Goal: Transaction & Acquisition: Purchase product/service

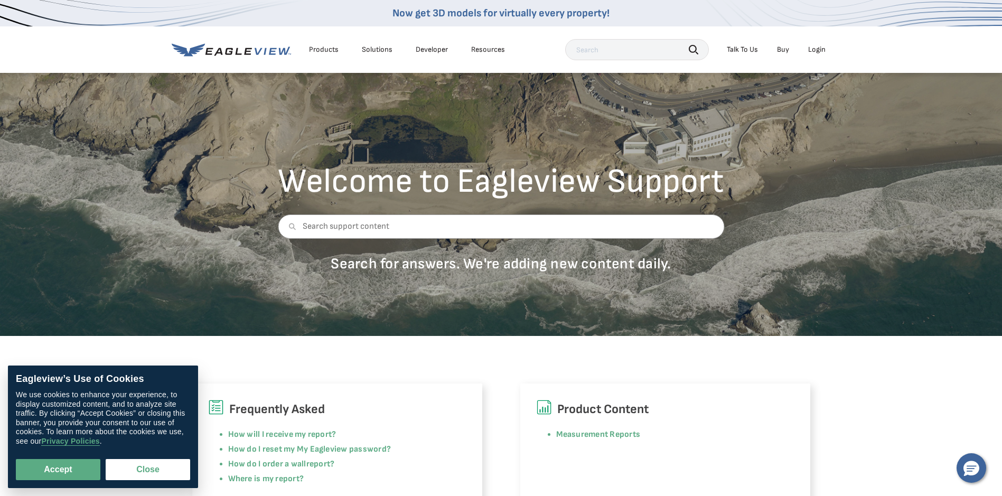
click at [818, 46] on div "Login" at bounding box center [816, 50] width 17 height 10
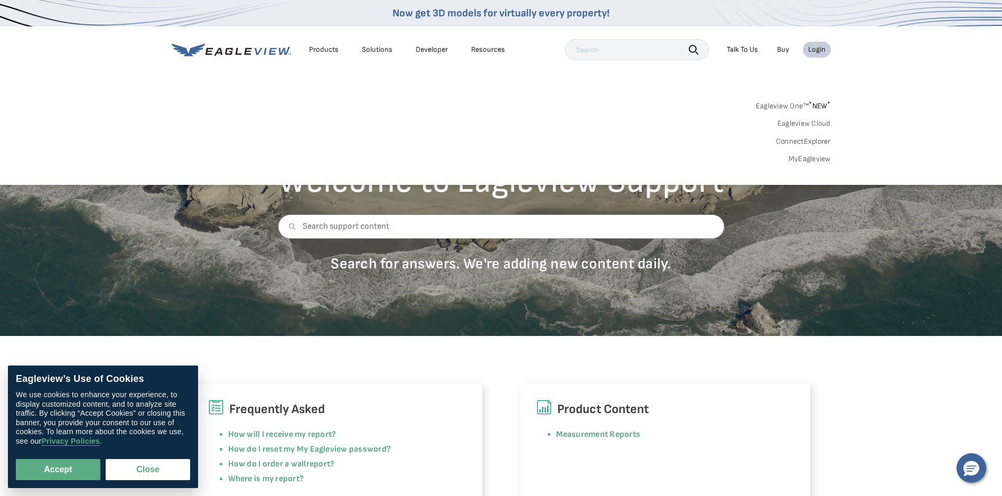
click at [811, 158] on link "MyEagleview" at bounding box center [809, 159] width 42 height 10
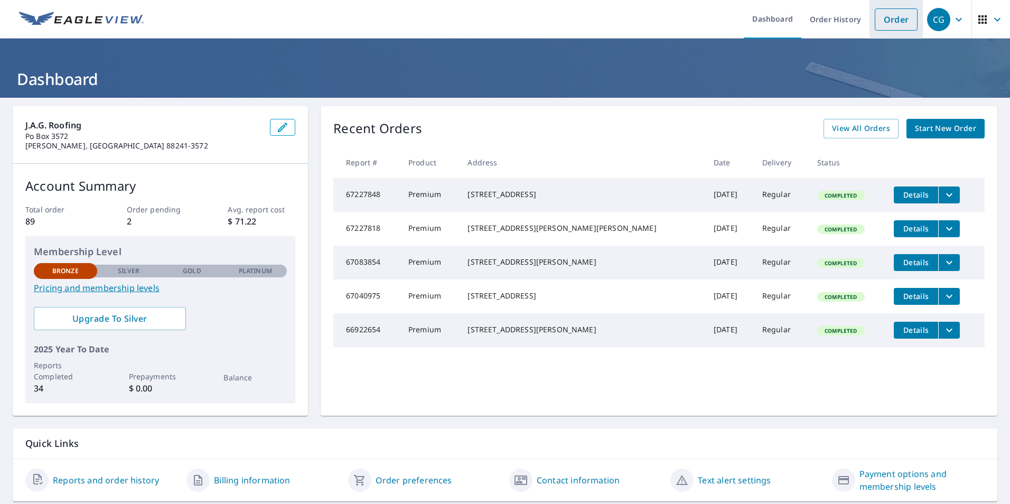
click at [884, 17] on link "Order" at bounding box center [896, 19] width 43 height 22
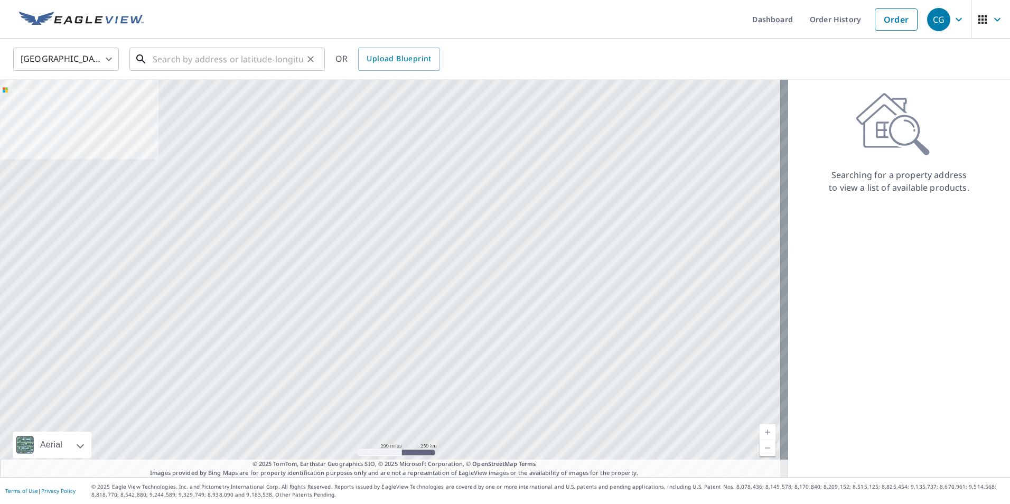
click at [244, 59] on input "text" at bounding box center [228, 59] width 151 height 30
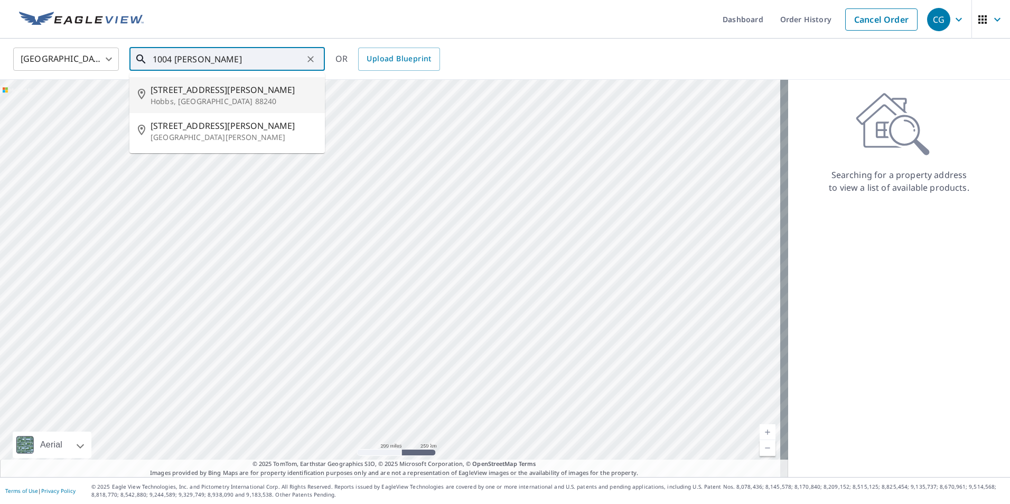
click at [191, 94] on span "[STREET_ADDRESS][PERSON_NAME]" at bounding box center [234, 89] width 166 height 13
type input "[STREET_ADDRESS][PERSON_NAME][PERSON_NAME]"
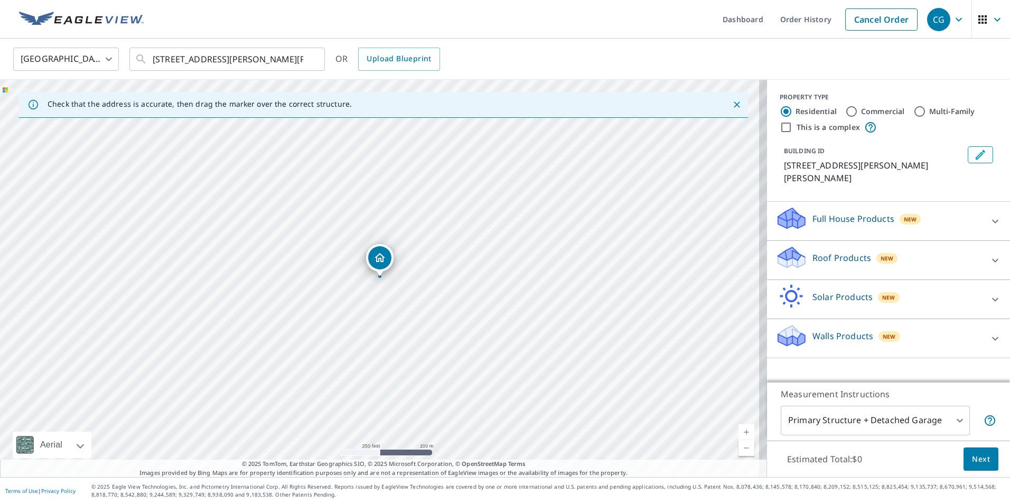
click at [972, 454] on span "Next" at bounding box center [981, 459] width 18 height 13
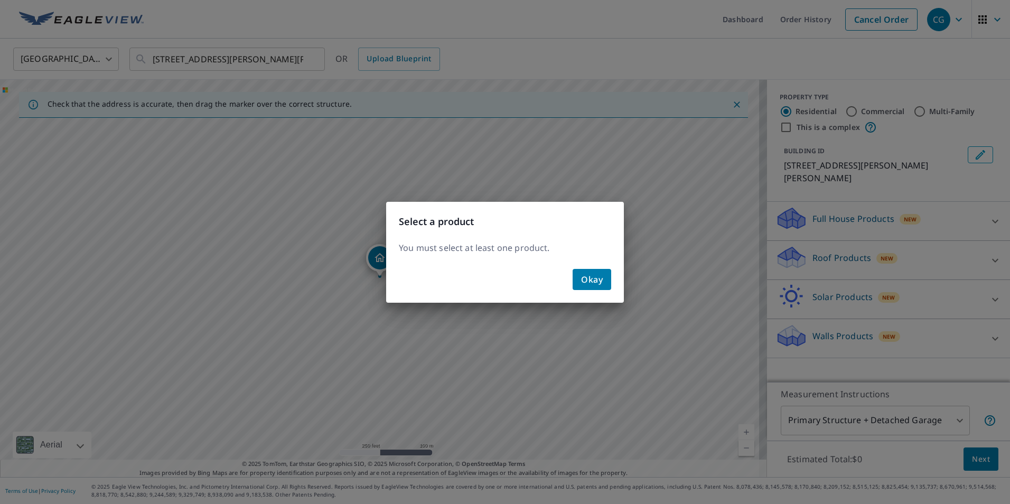
click at [781, 202] on div "Select a product You must select at least one product. Okay" at bounding box center [505, 252] width 1010 height 504
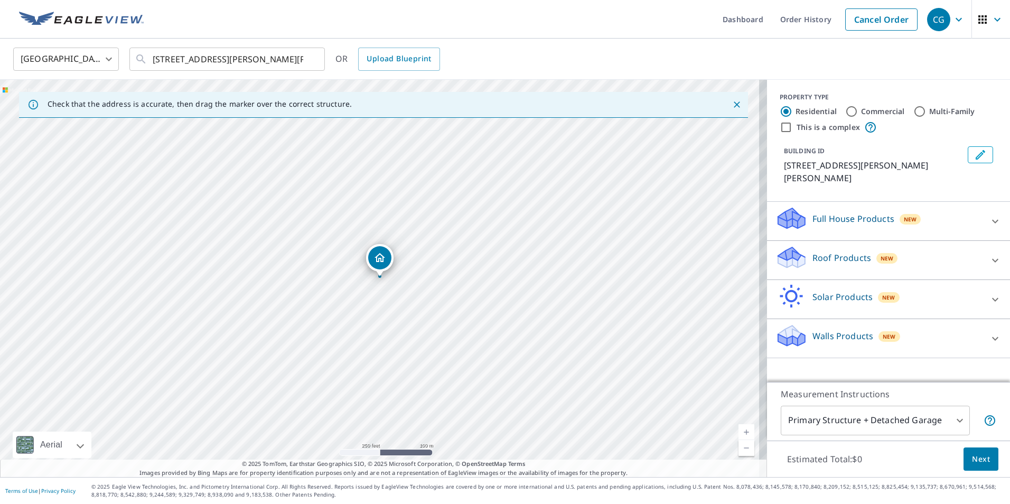
click at [786, 217] on icon at bounding box center [788, 223] width 20 height 12
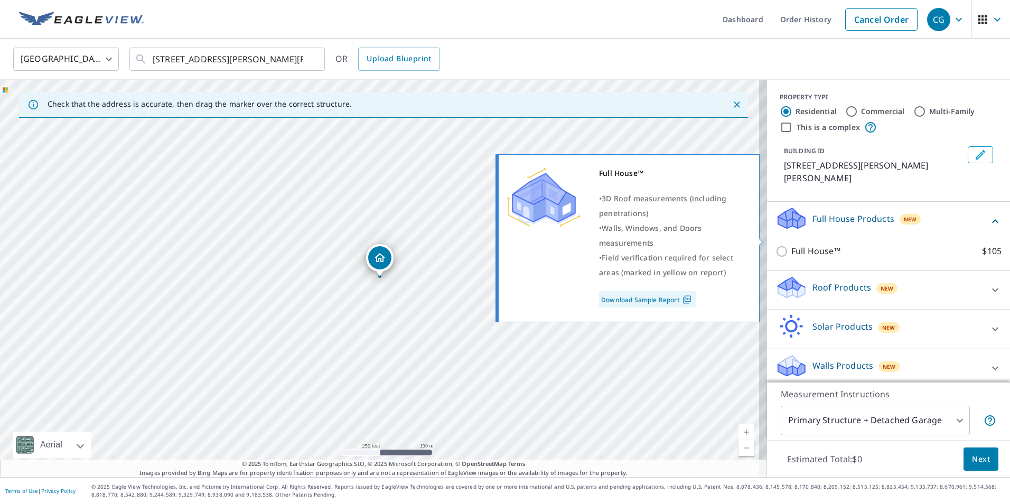
click at [775, 245] on input "Full House™ $105" at bounding box center [783, 251] width 16 height 13
checkbox input "true"
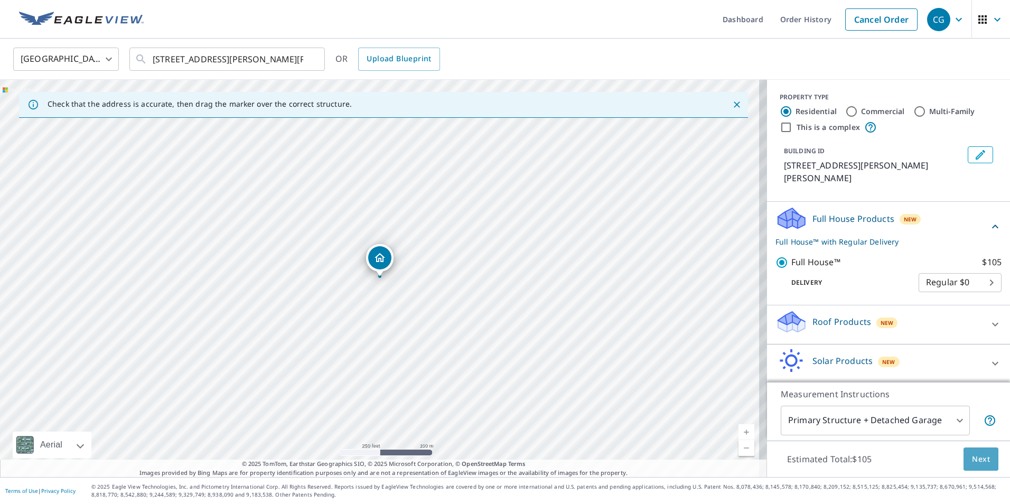
click at [972, 454] on span "Next" at bounding box center [981, 459] width 18 height 13
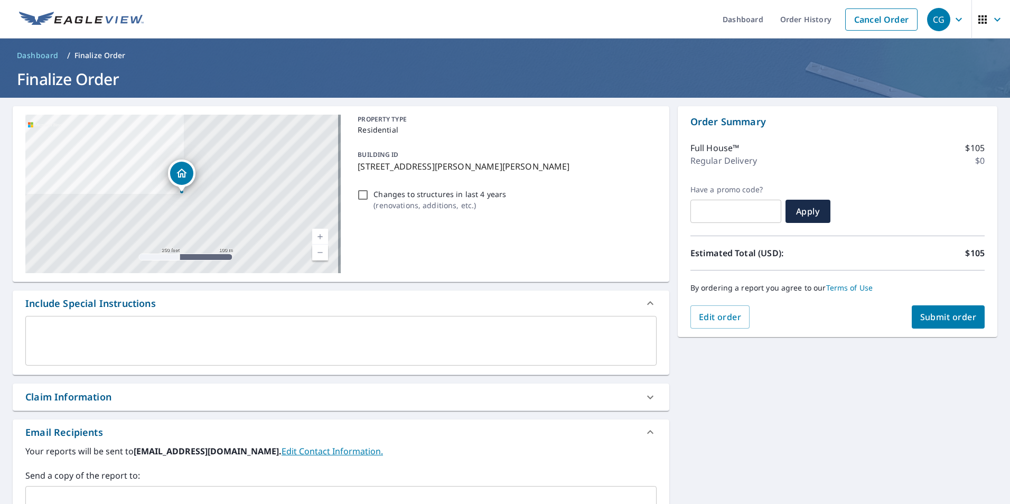
click at [89, 328] on textarea at bounding box center [341, 341] width 616 height 30
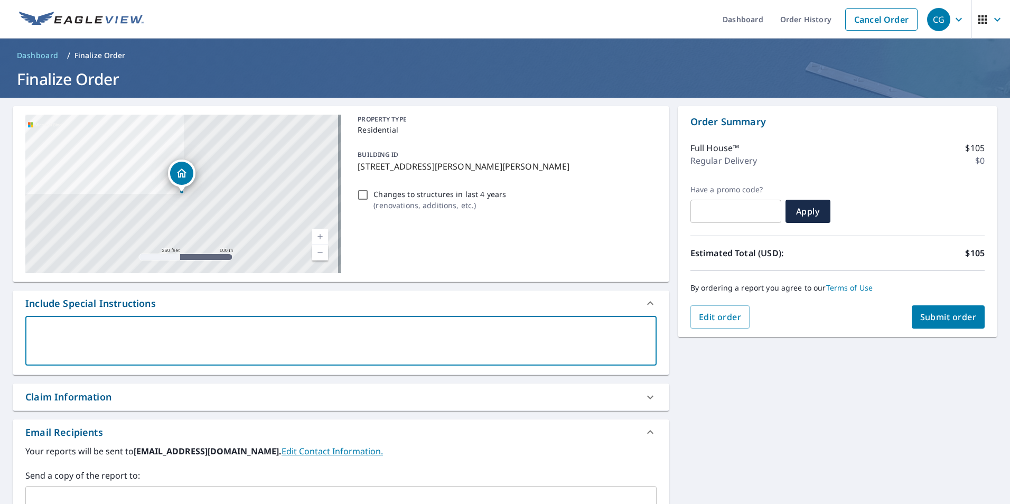
type textarea "P"
type textarea "x"
type textarea "Pl"
type textarea "x"
type textarea "Ple"
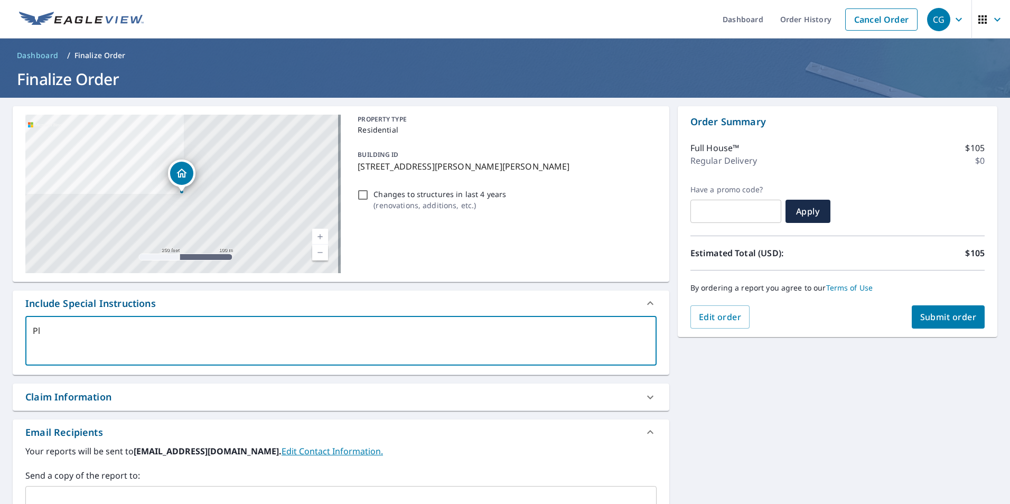
type textarea "x"
type textarea "Plea"
type textarea "x"
type textarea "Pleas"
type textarea "x"
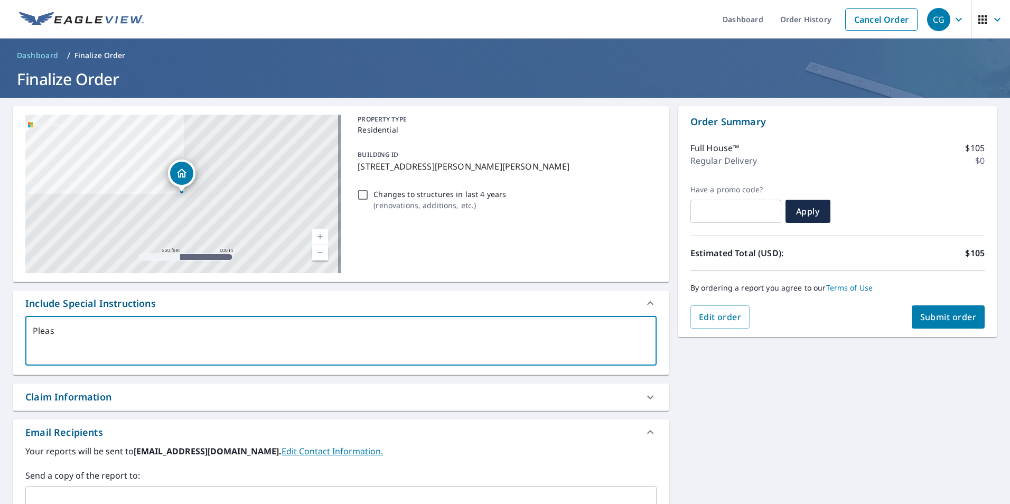
type textarea "Please"
type textarea "x"
type textarea "Please"
type textarea "x"
type textarea "Please g"
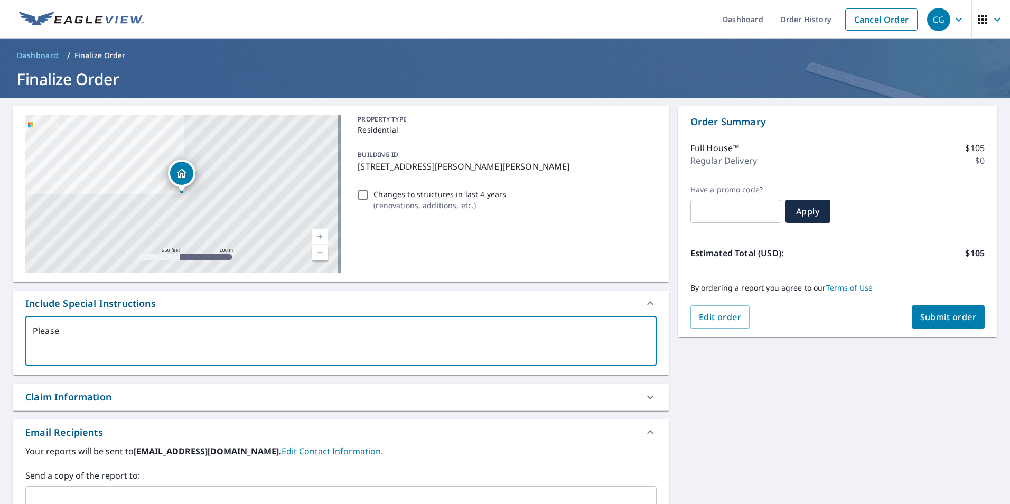
type textarea "x"
type textarea "Please gi"
type textarea "x"
type textarea "Please giv"
type textarea "x"
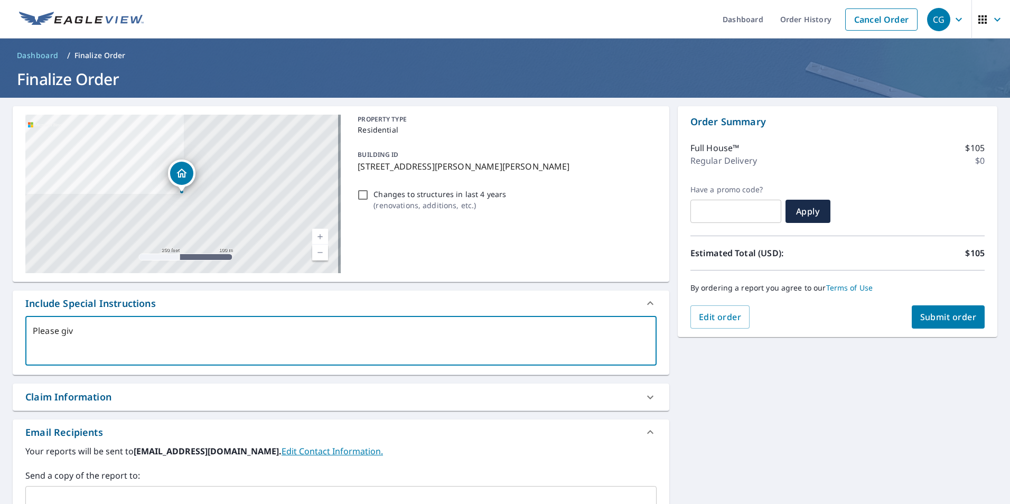
type textarea "Please give"
type textarea "x"
type textarea "Please give"
type textarea "x"
type textarea "Please give u"
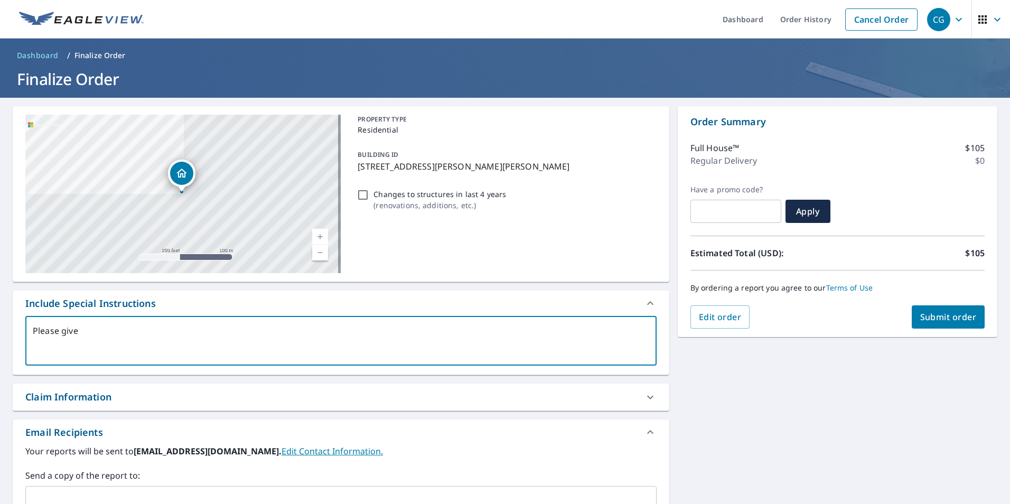
type textarea "x"
type textarea "Please give us"
type textarea "x"
type textarea "Please give us"
type textarea "x"
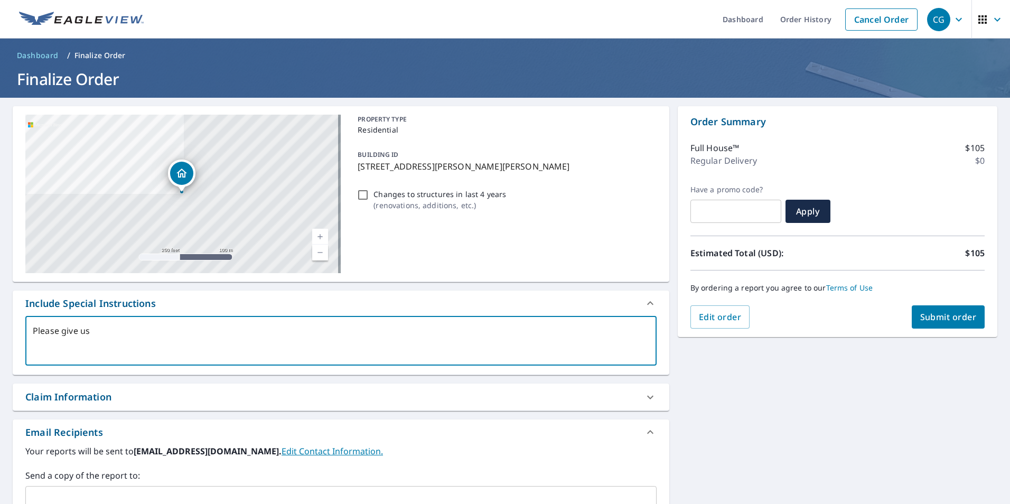
type textarea "Please give us"
type textarea "x"
type textarea "Please give"
type textarea "x"
type textarea "Please give"
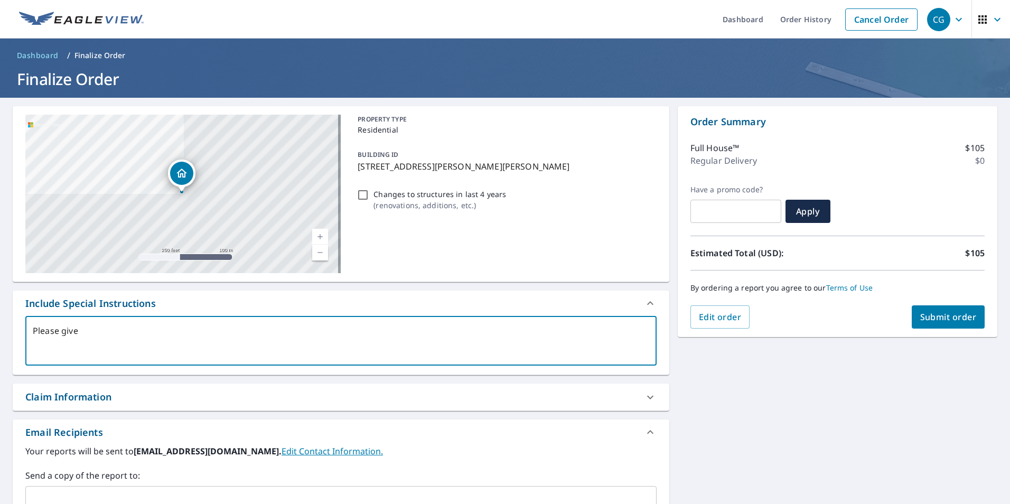
type textarea "x"
type textarea "Please giv"
type textarea "x"
type textarea "Please gi"
type textarea "x"
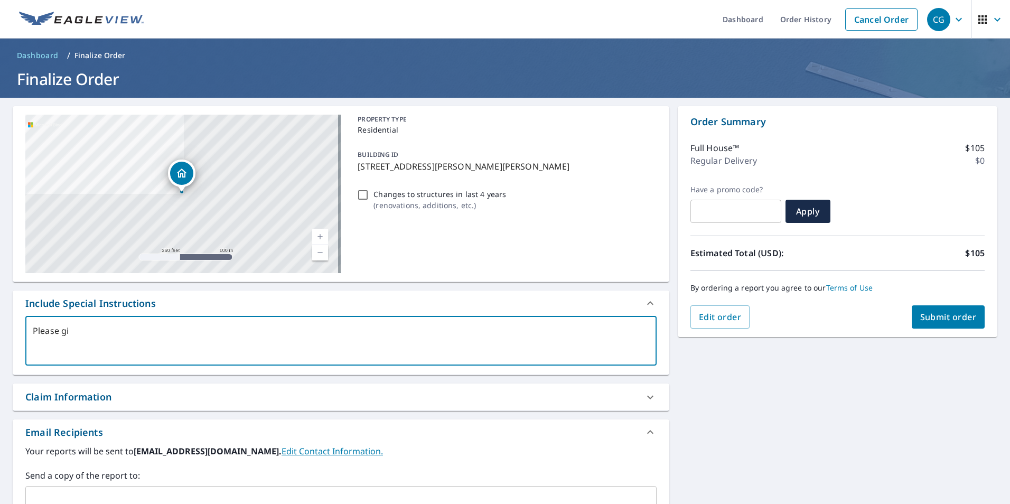
type textarea "Please g"
type textarea "x"
type textarea "Please"
type textarea "x"
type textarea "Please"
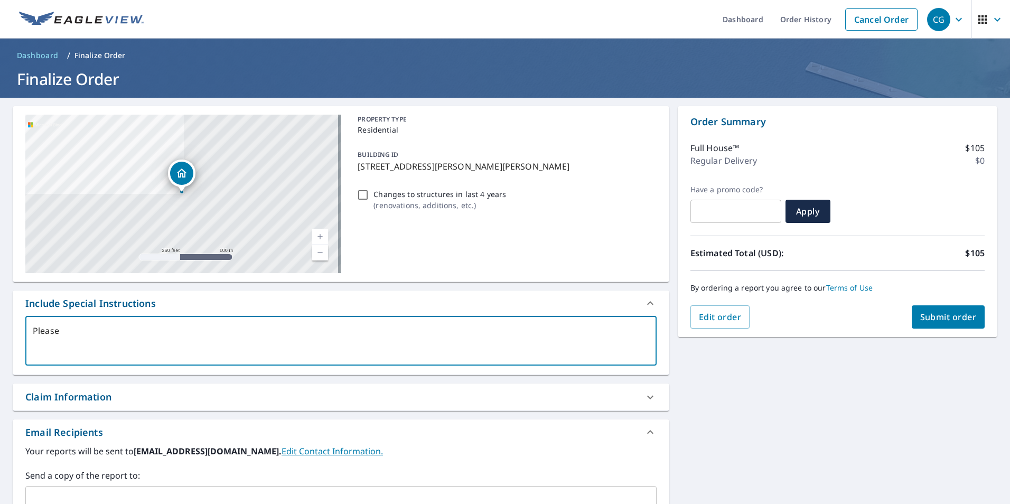
type textarea "x"
type textarea "Pleas"
type textarea "x"
type textarea "Plea"
type textarea "x"
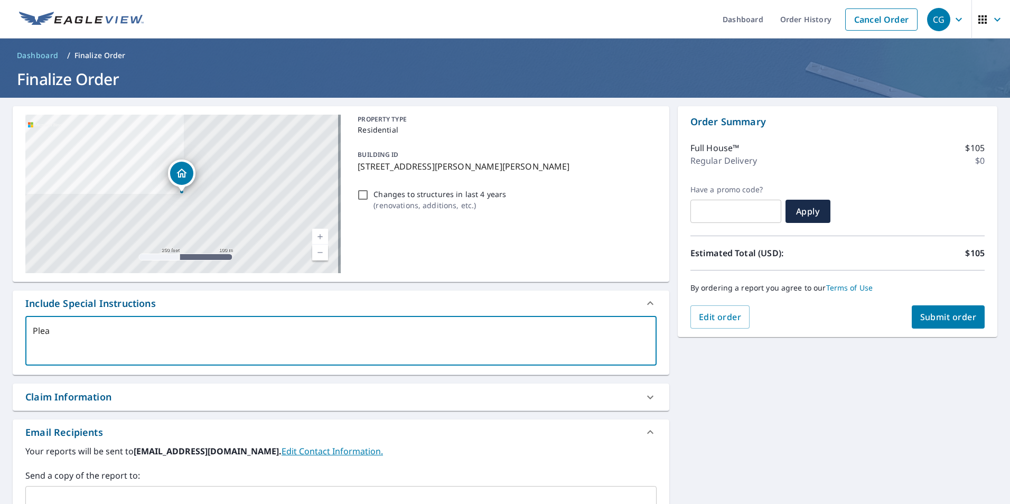
type textarea "Ple"
type textarea "x"
type textarea "P"
type textarea "x"
type textarea "p"
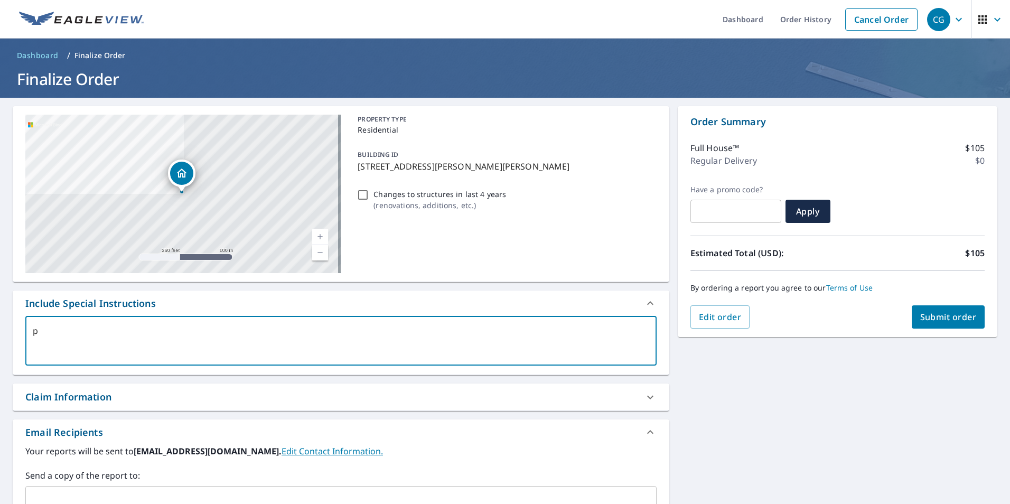
type textarea "x"
type textarea "pl"
type textarea "x"
type textarea "ple"
type textarea "x"
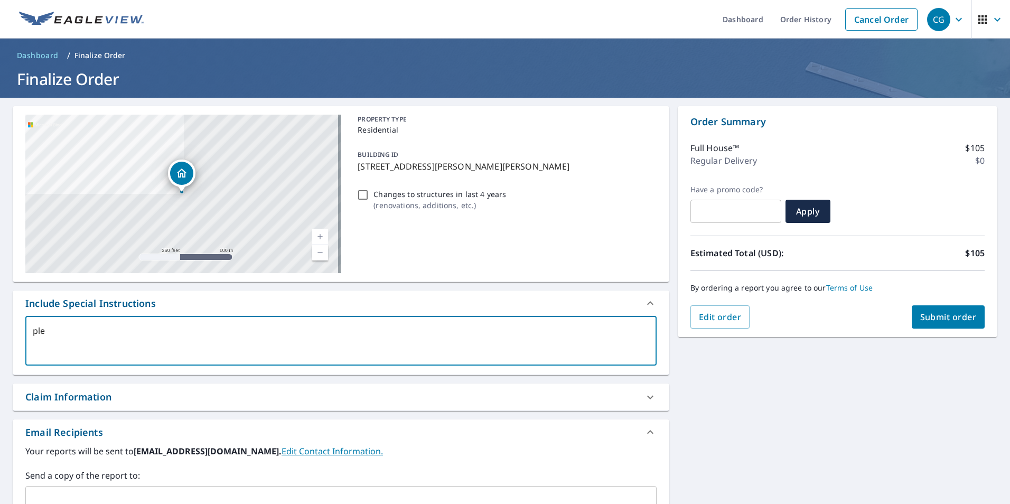
type textarea "plea"
type textarea "x"
type textarea "pleas"
type textarea "x"
type textarea "please"
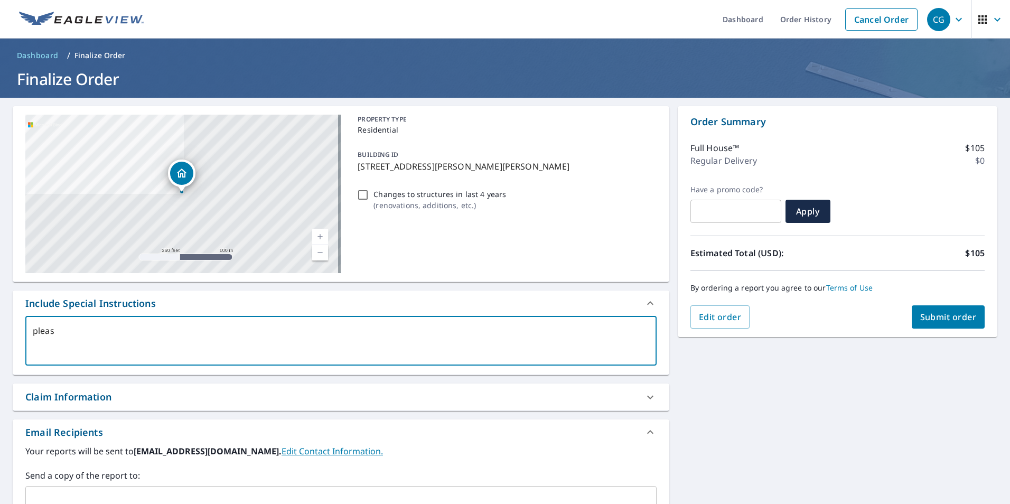
type textarea "x"
type textarea "please"
type textarea "x"
type textarea "please g"
type textarea "x"
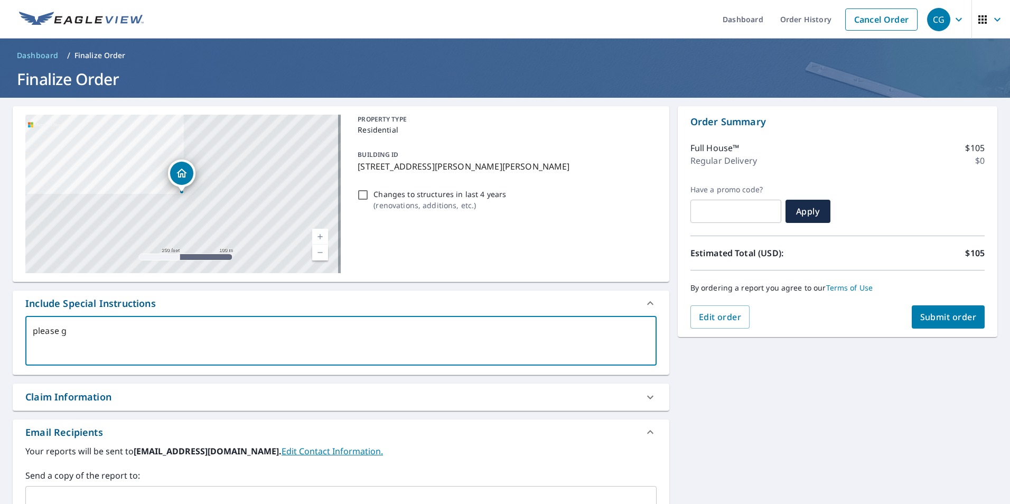
type textarea "please gi"
type textarea "x"
type textarea "please giv"
type textarea "x"
type textarea "please gi"
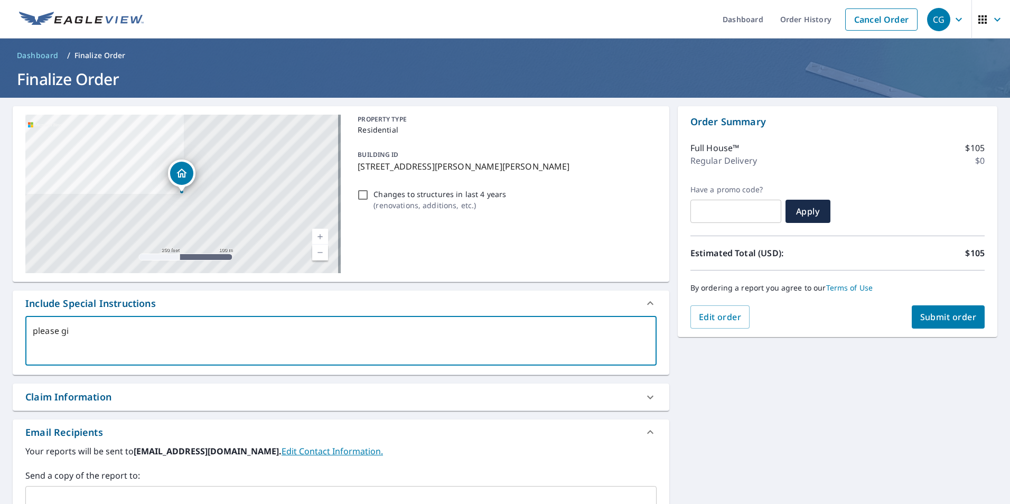
type textarea "x"
type textarea "please g"
type textarea "x"
type textarea "please"
type textarea "x"
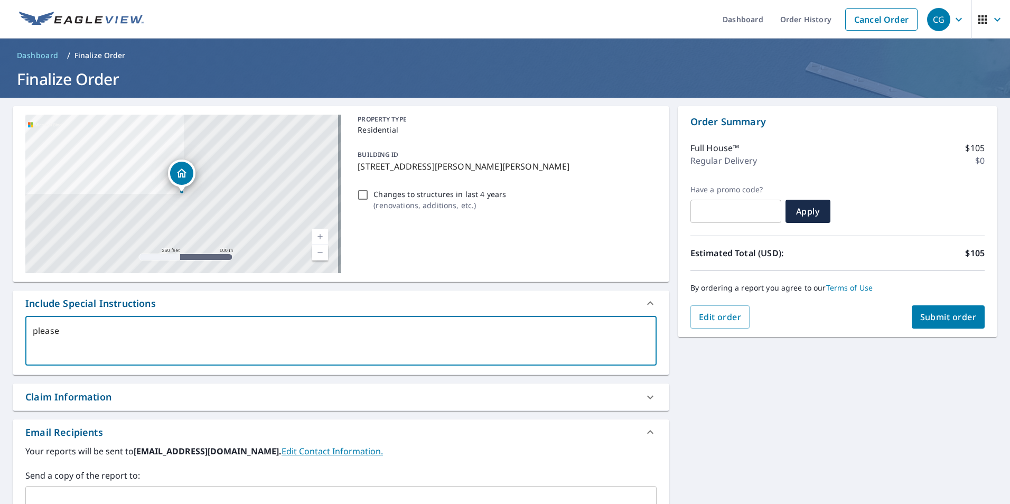
type textarea "lease"
type textarea "x"
type textarea "Please"
type textarea "x"
click at [89, 328] on textarea "Please" at bounding box center [341, 341] width 616 height 30
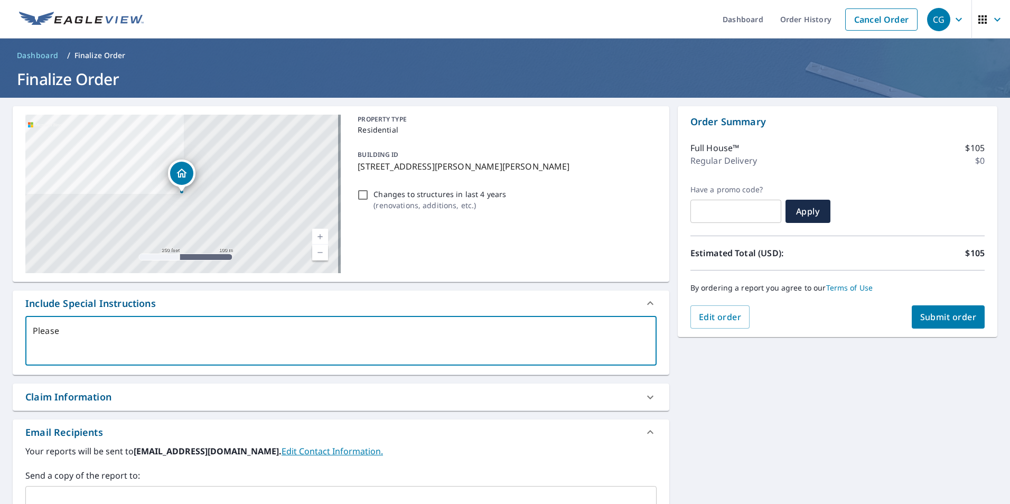
type textarea "Please I"
type textarea "x"
type textarea "Please In"
type textarea "x"
type textarea "Please Inc"
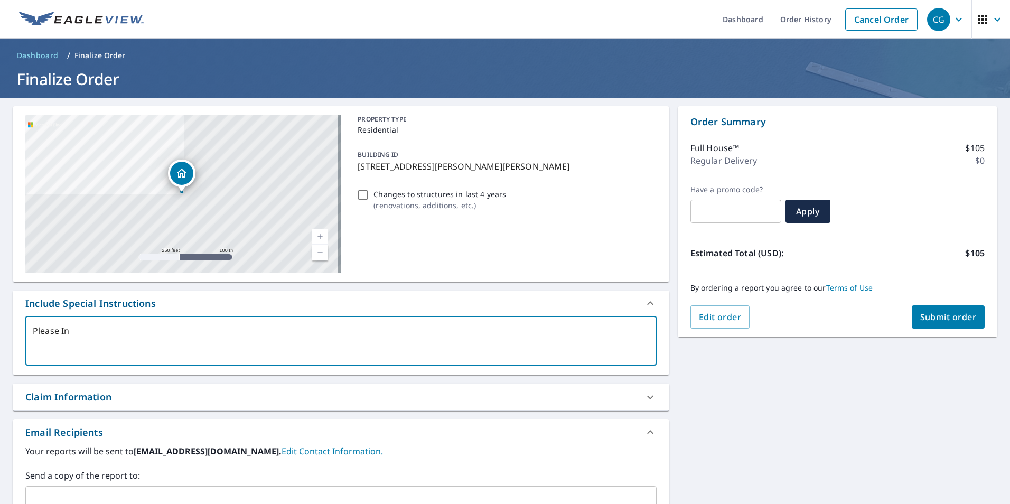
type textarea "x"
type textarea "Please Incl"
type textarea "x"
type textarea "Please Inclu"
type textarea "x"
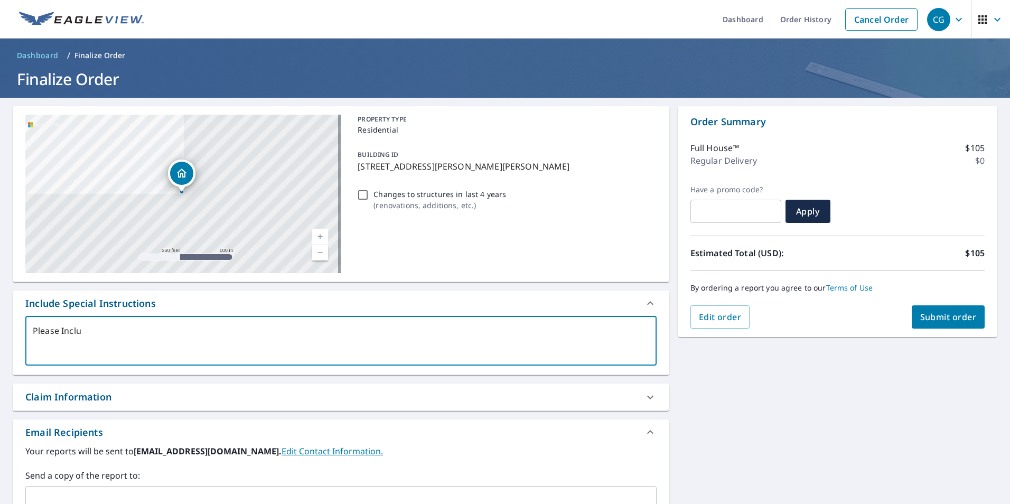
type textarea "Please Includ"
type textarea "x"
type textarea "Please Include"
type textarea "x"
type textarea "Please Include"
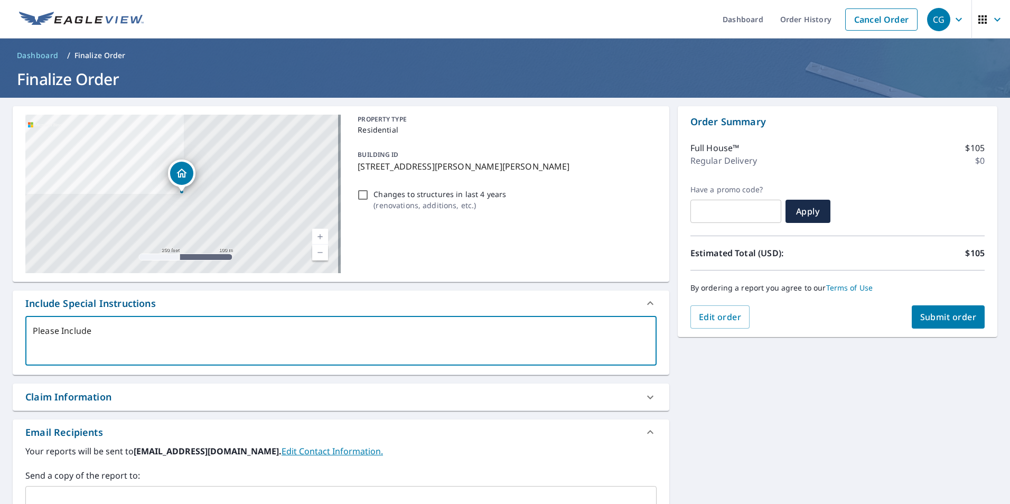
type textarea "x"
type textarea "Please Include a"
type textarea "x"
type textarea "Please Include al"
type textarea "x"
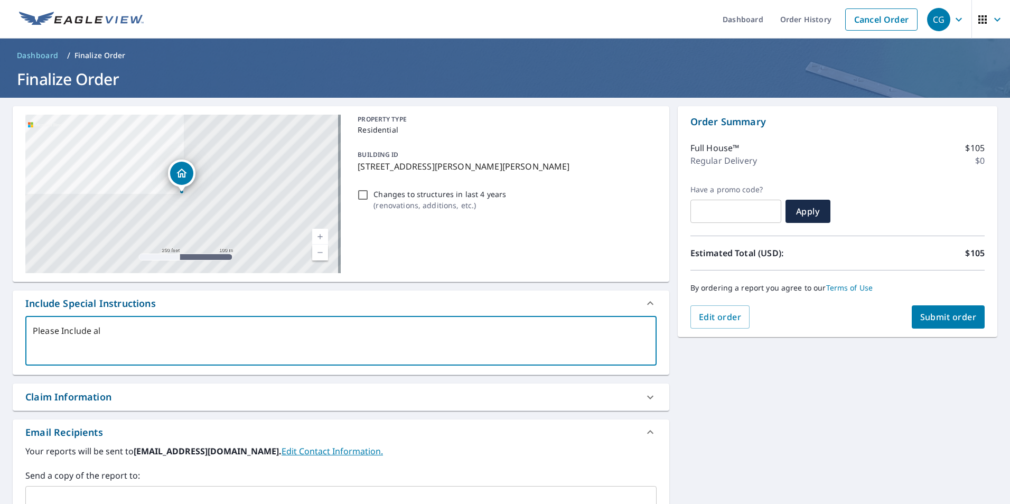
type textarea "Please Include all"
type textarea "x"
type textarea "Please Include all"
type textarea "x"
type textarea "Please Include all o"
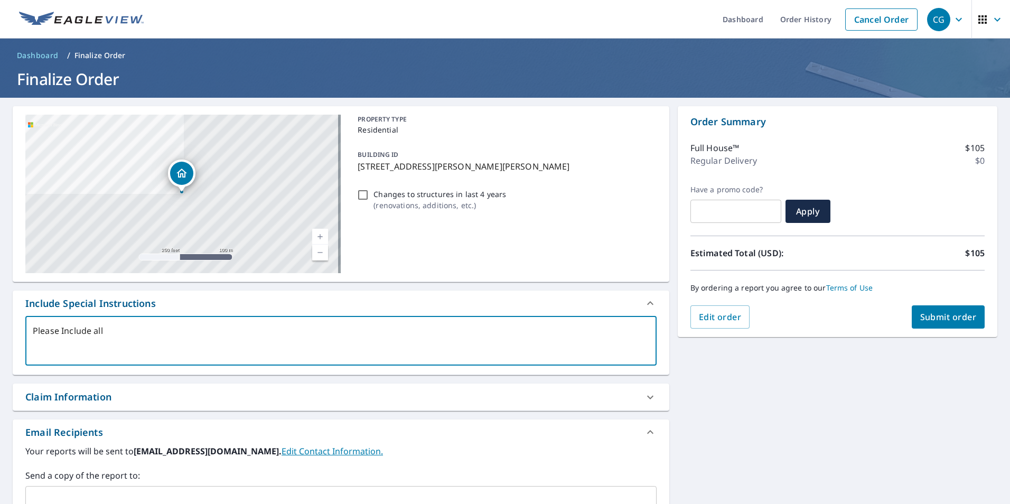
type textarea "x"
type textarea "Please Include all ou"
type textarea "x"
type textarea "Please Include all out"
type textarea "x"
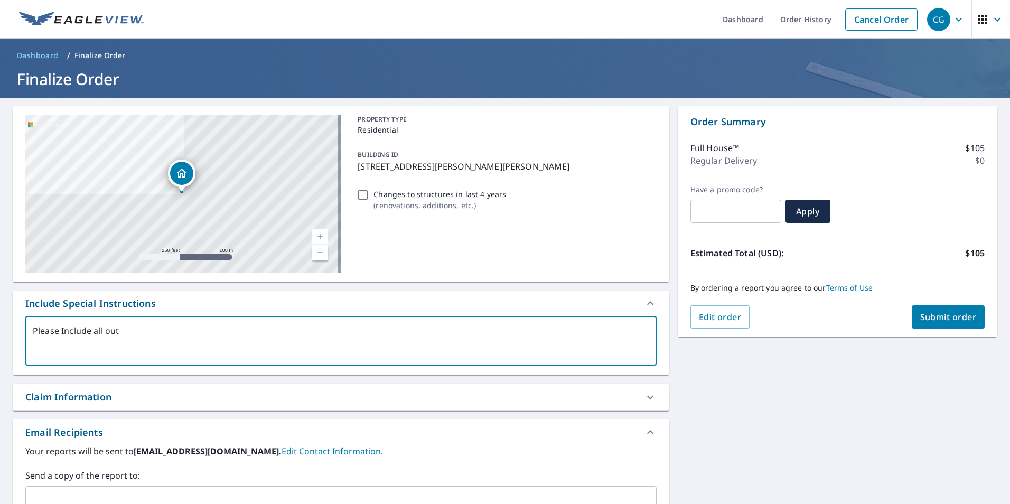
type textarea "Please Include all outb"
type textarea "x"
type textarea "Please Include all outbu"
type textarea "x"
type textarea "Please Include all outbui"
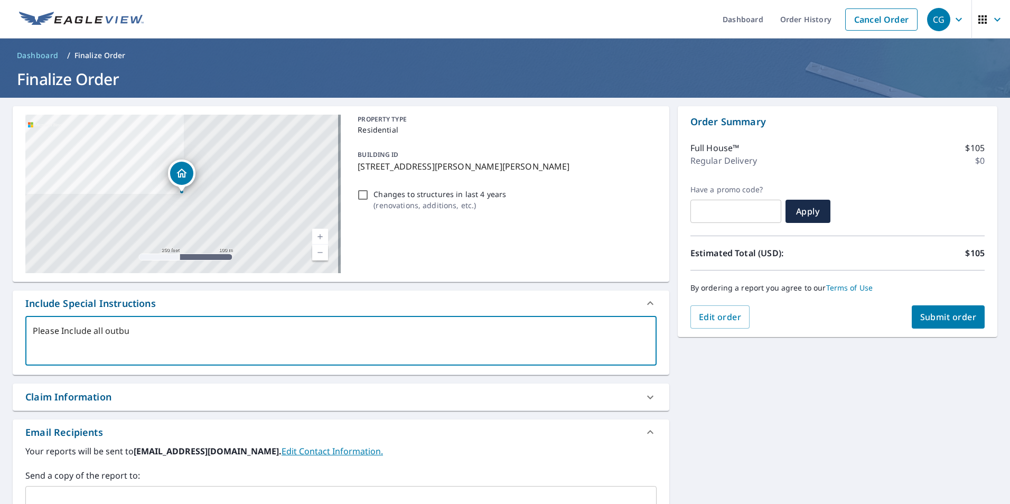
type textarea "x"
type textarea "Please Include all outbuil"
type textarea "x"
type textarea "Please Include all outbuild"
type textarea "x"
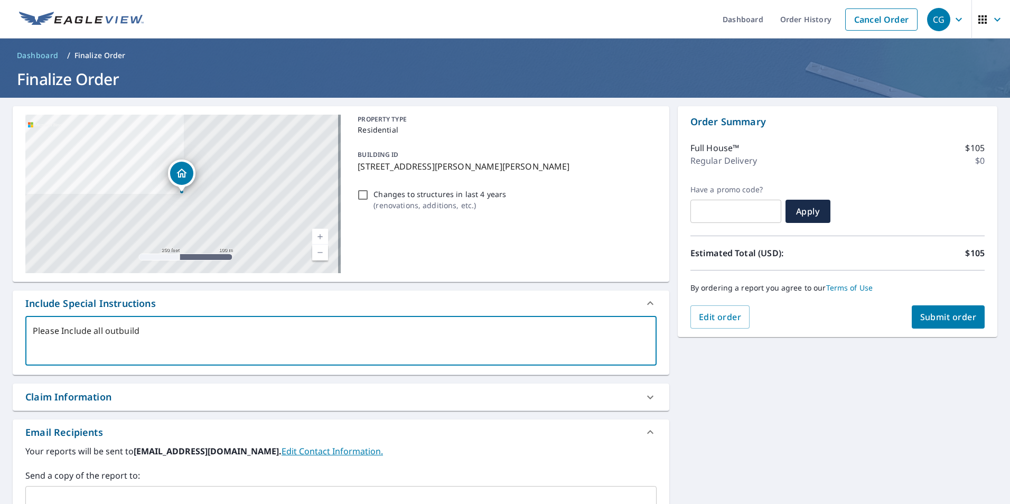
type textarea "Please Include all outbuildi"
type textarea "x"
type textarea "Please Include all outbuildin"
type textarea "x"
type textarea "Please Include all outbuilding"
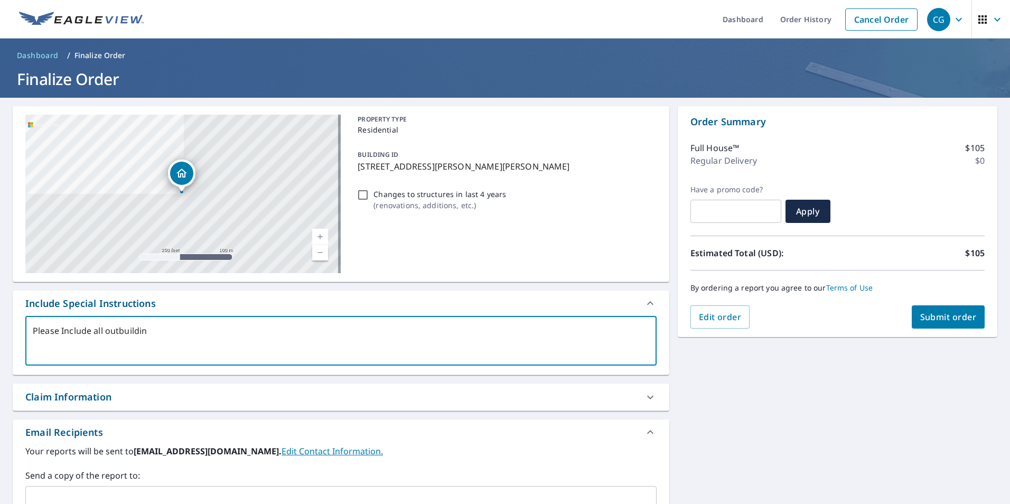
type textarea "x"
type textarea "Please Include all outbuildings"
type textarea "x"
type textarea "Please Include all outbuildings,"
type textarea "x"
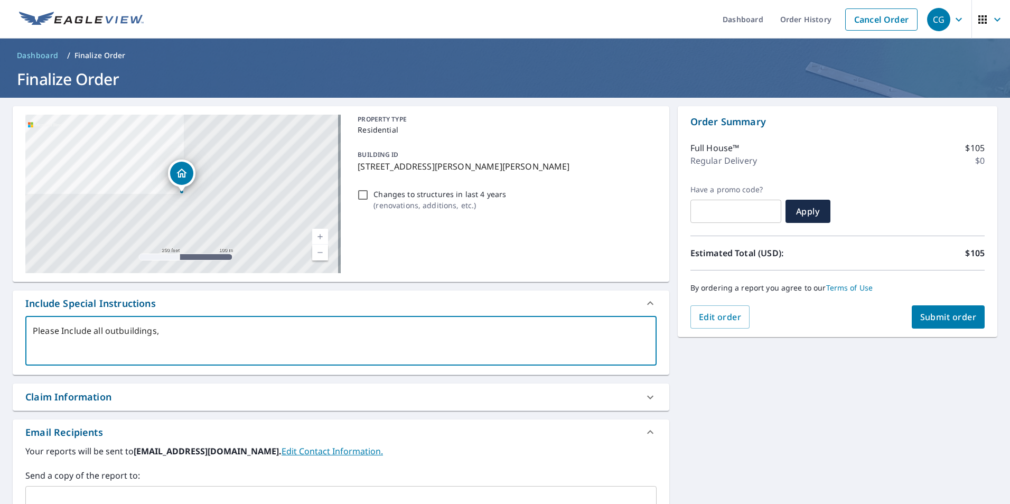
type textarea "Please Include all outbuildings,"
type textarea "x"
type textarea "Please Include all outbuildings, p"
type textarea "x"
type textarea "Please Include all outbuildings, [GEOGRAPHIC_DATA]"
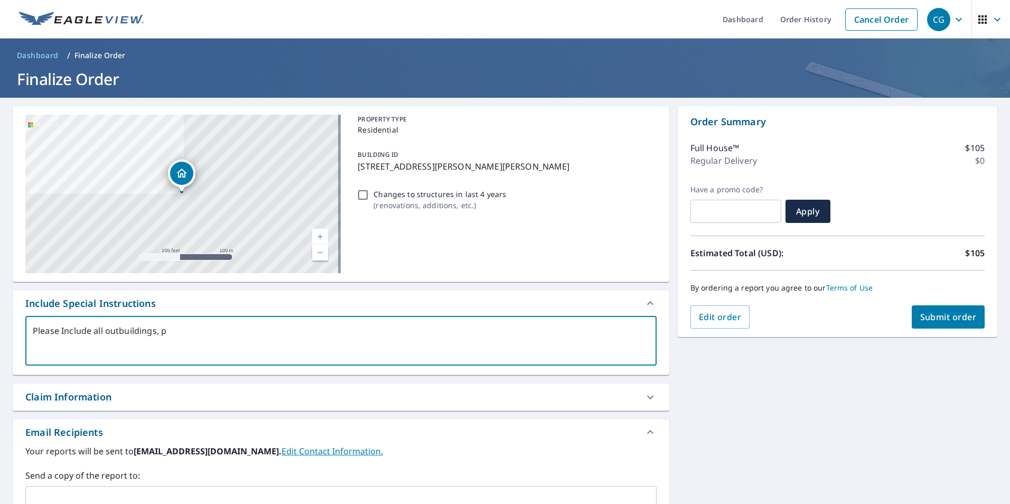
type textarea "x"
type textarea "Please Include all outbuildings, pat"
type textarea "x"
type textarea "Please Include all outbuildings, pati"
type textarea "x"
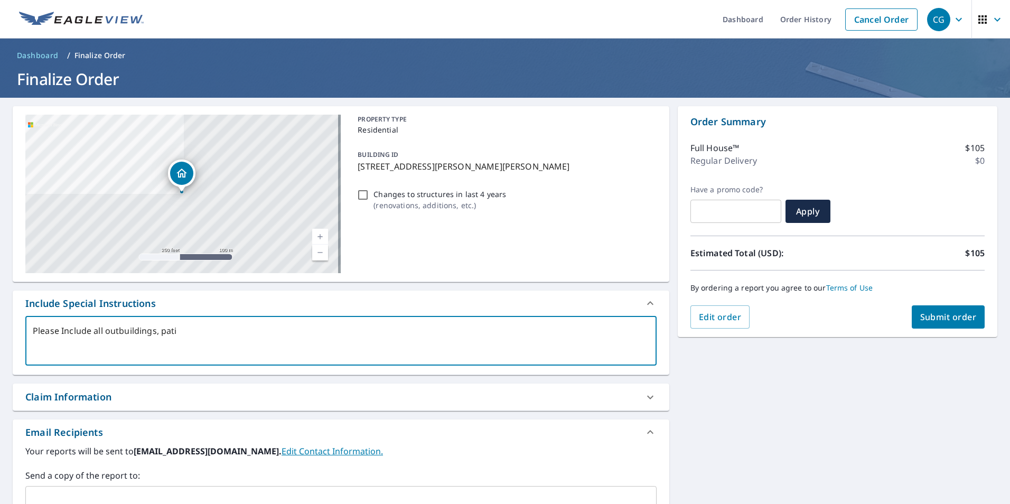
type textarea "Please Include all outbuildings, patio"
type textarea "x"
type textarea "Please Include all outbuildings, patio"
type textarea "x"
type textarea "Please Include all outbuildings, patio a"
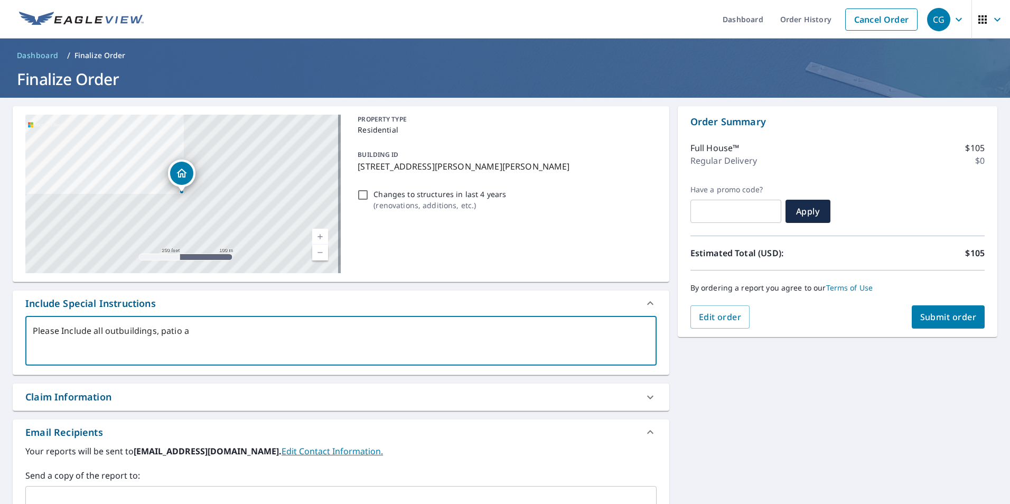
type textarea "x"
type textarea "Please Include all outbuildings, patio an"
type textarea "x"
type textarea "Please Include all outbuildings, patio and"
type textarea "x"
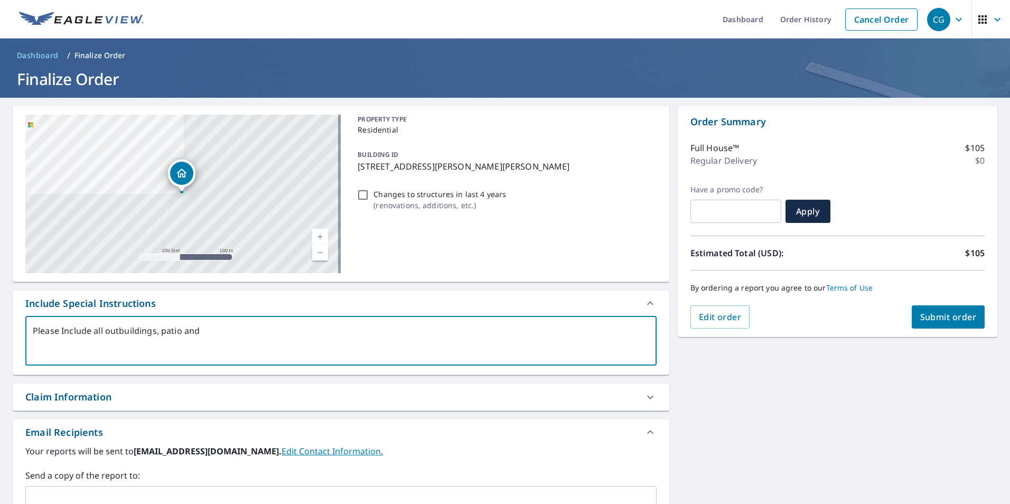
type textarea "Please Include all outbuildings, patio and"
type textarea "x"
type textarea "Please Include all outbuildings, patio and s"
type textarea "x"
type textarea "Please Include all outbuildings, patio and sh"
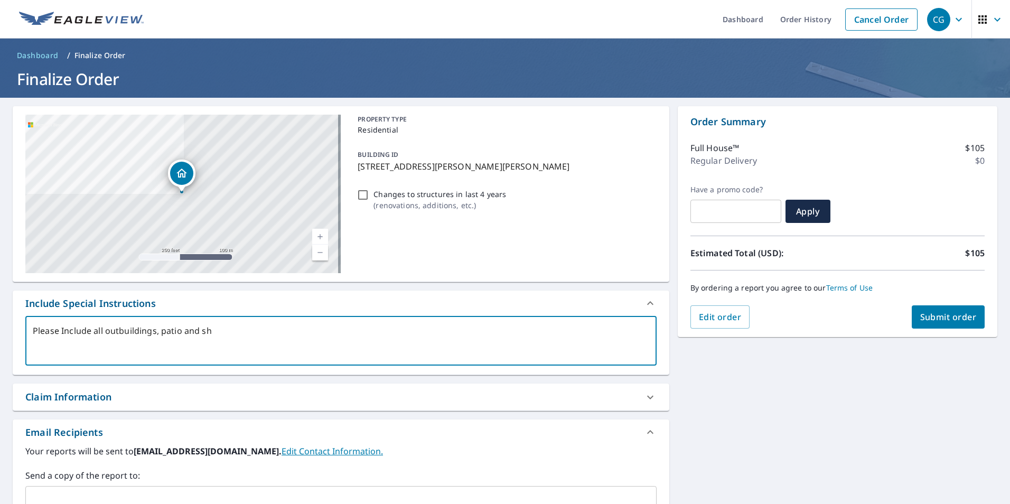
type textarea "x"
type textarea "Please Include all outbuildings, patio and she"
type textarea "x"
type textarea "Please Include all outbuildings, patio and shed"
type textarea "x"
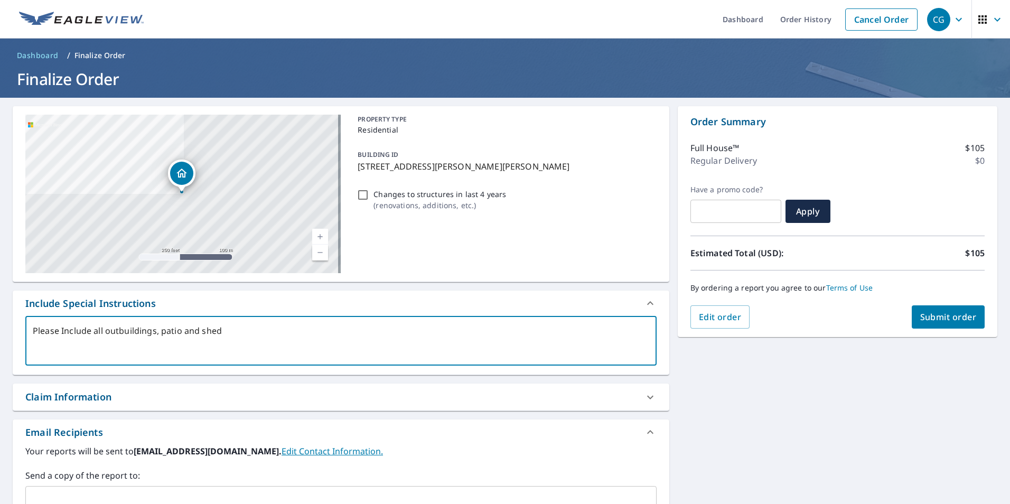
type textarea "Please Include all outbuildings, patio and sheds"
type textarea "x"
type textarea "Please Include all outbuildings, patio and sheds"
type textarea "x"
type textarea "Please Include all outbuildings, patio and sheds a"
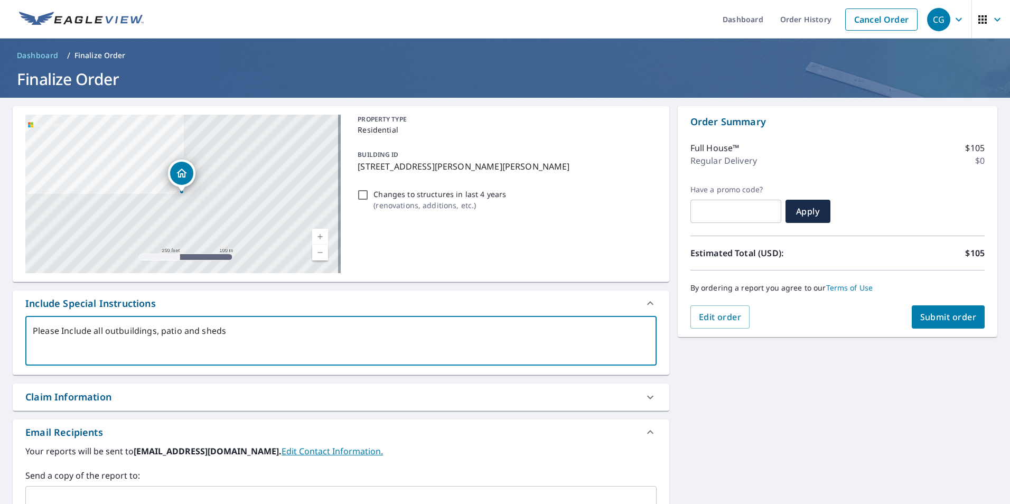
type textarea "x"
type textarea "Please Include all outbuildings, patio and sheds an"
type textarea "x"
type textarea "Please Include all outbuildings, patio and sheds and"
type textarea "x"
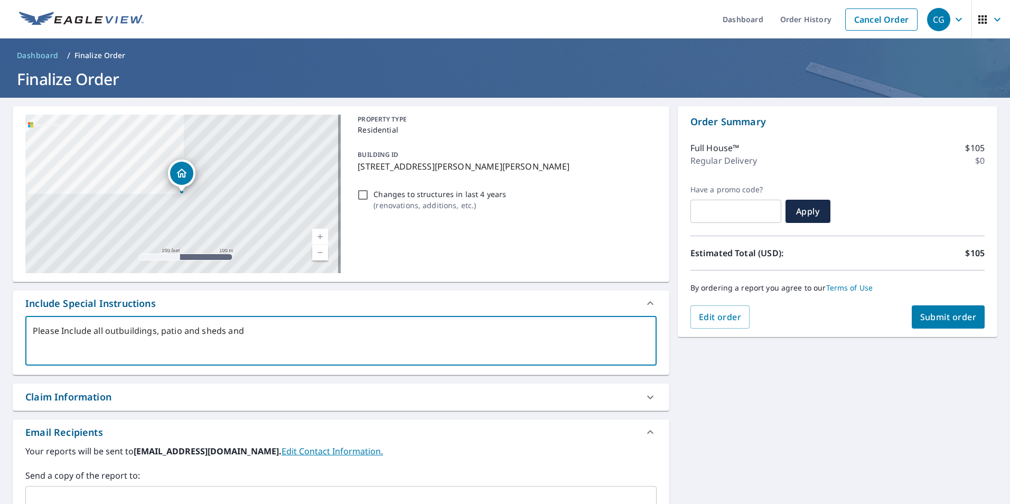
type textarea "Please Include all outbuildings, patio and sheds and"
type textarea "x"
type textarea "Please Include all outbuildings, patio and sheds and d"
type textarea "x"
type textarea "Please Include all outbuildings, patio and sheds and de"
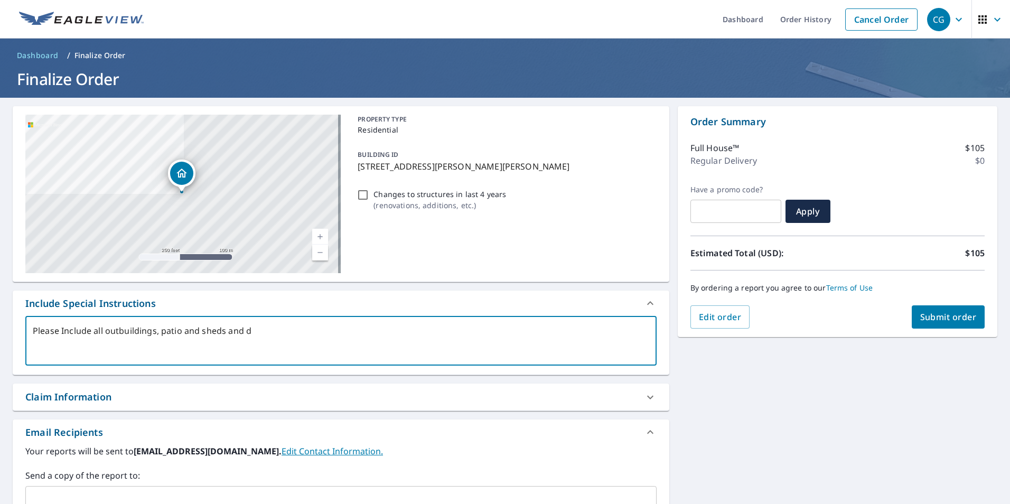
type textarea "x"
type textarea "Please Include all outbuildings, patio and sheds and d"
type textarea "x"
type textarea "Please Include all outbuildings, patio and sheds and"
type textarea "x"
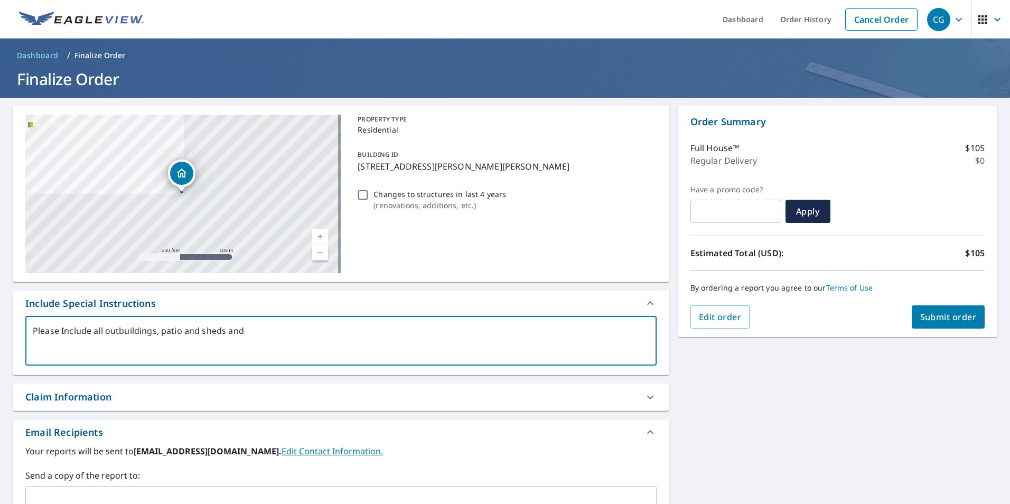
type textarea "Please Include all outbuildings, patio and sheds and g"
type textarea "x"
type textarea "Please Include all outbuildings, patio and sheds and [GEOGRAPHIC_DATA]"
type textarea "x"
type textarea "Please Include all outbuildings, patio and sheds and gar"
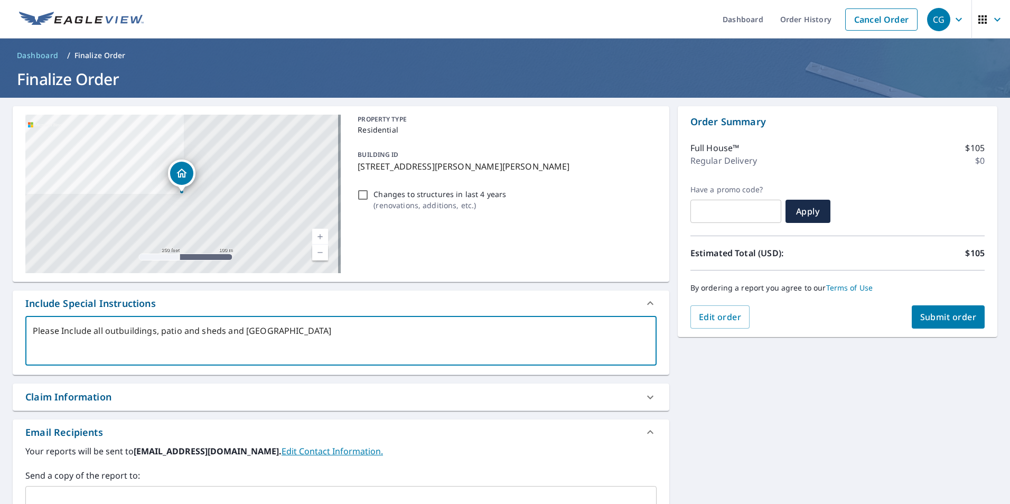
type textarea "x"
type textarea "Please Include all outbuildings, patio and sheds and gara"
type textarea "x"
type textarea "Please Include all outbuildings, patio and sheds and garag"
type textarea "x"
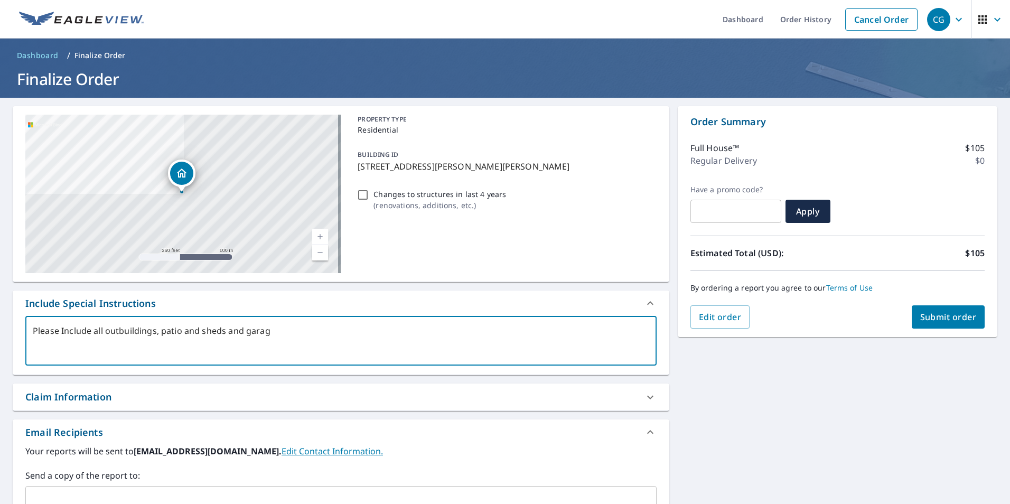
type textarea "Please Include all outbuildings, patio and sheds and garage"
type textarea "x"
type textarea "Please Include all outbuildings, patio and sheds and garage."
type textarea "x"
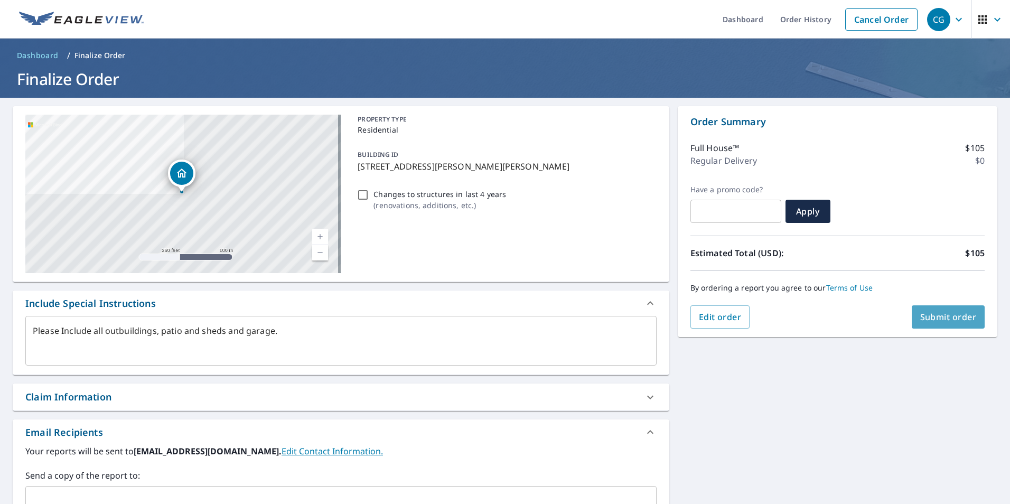
click at [953, 311] on button "Submit order" at bounding box center [947, 316] width 73 height 23
